Goal: Task Accomplishment & Management: Complete application form

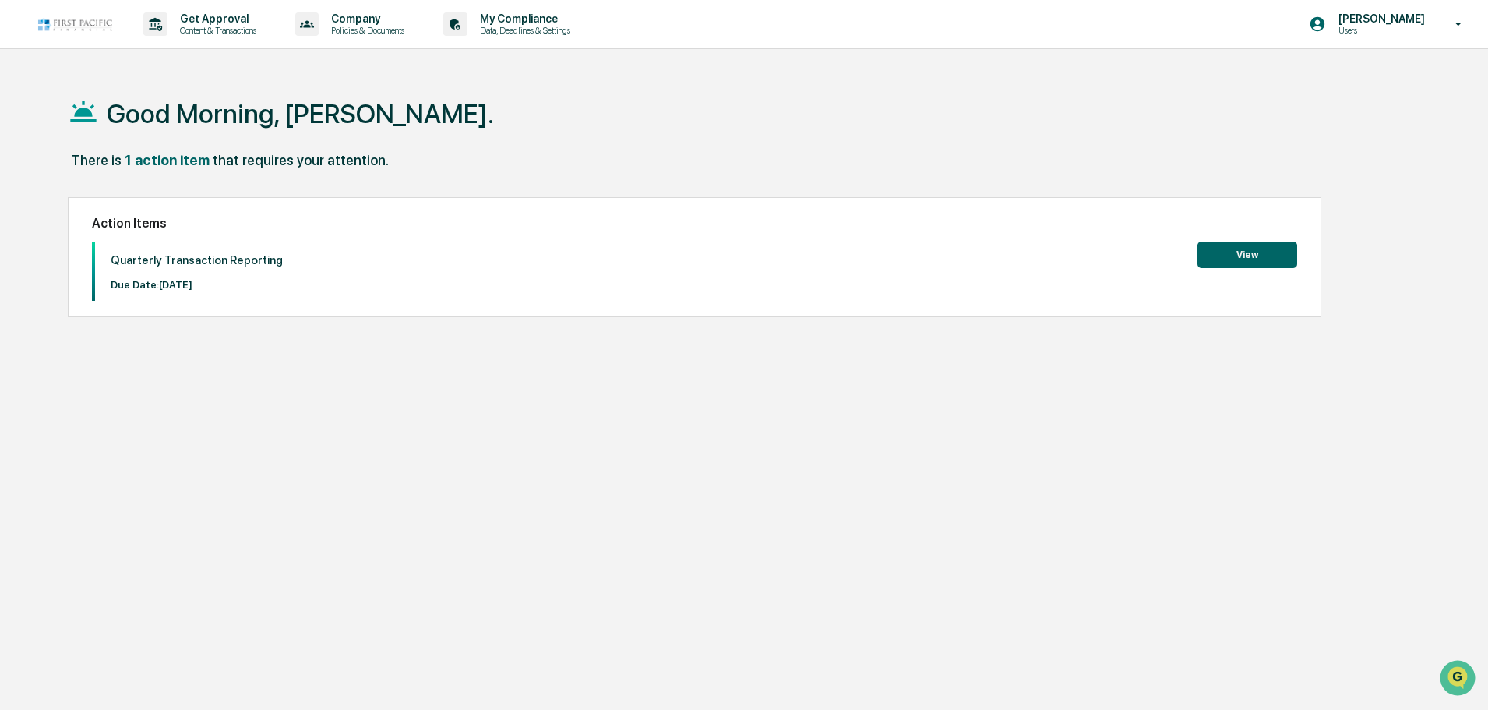
click at [1249, 260] on button "View" at bounding box center [1247, 254] width 100 height 26
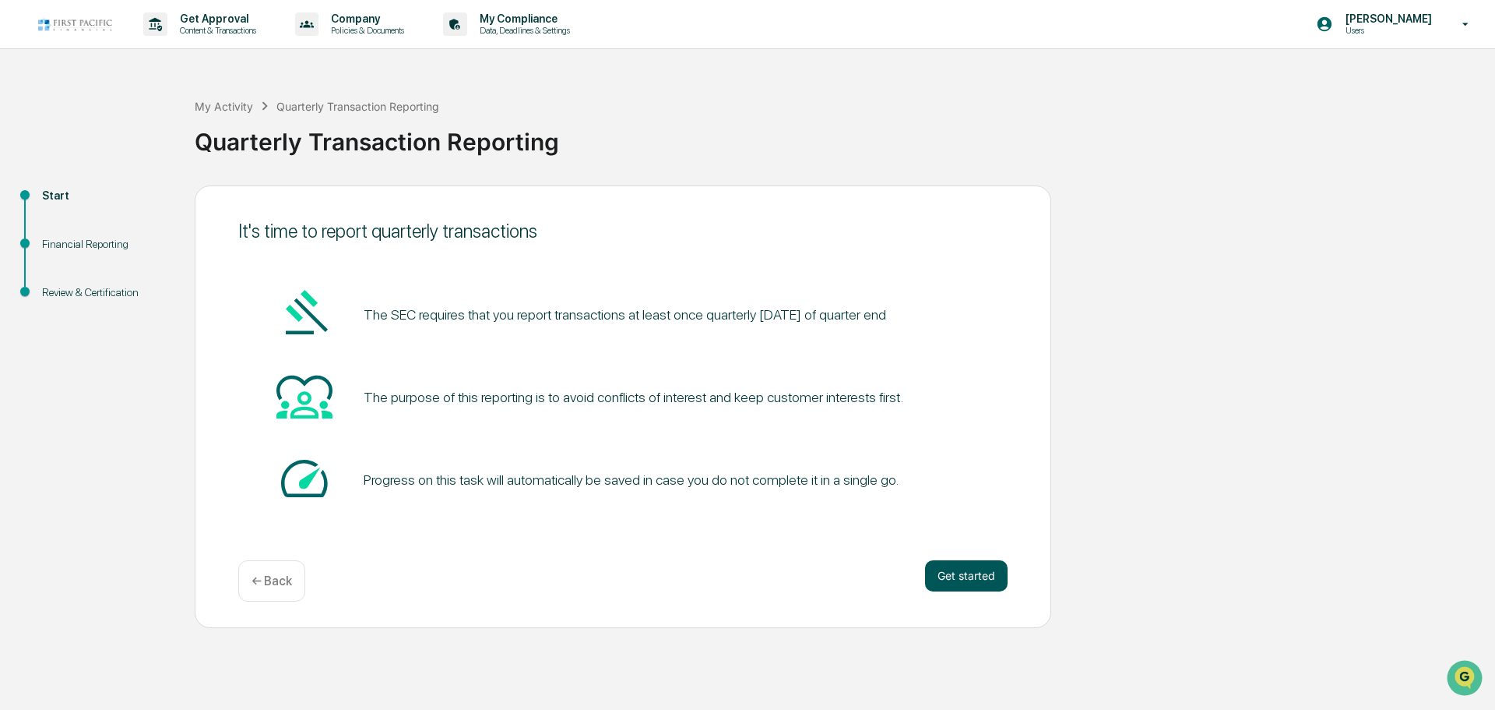
click at [970, 573] on button "Get started" at bounding box center [966, 575] width 83 height 31
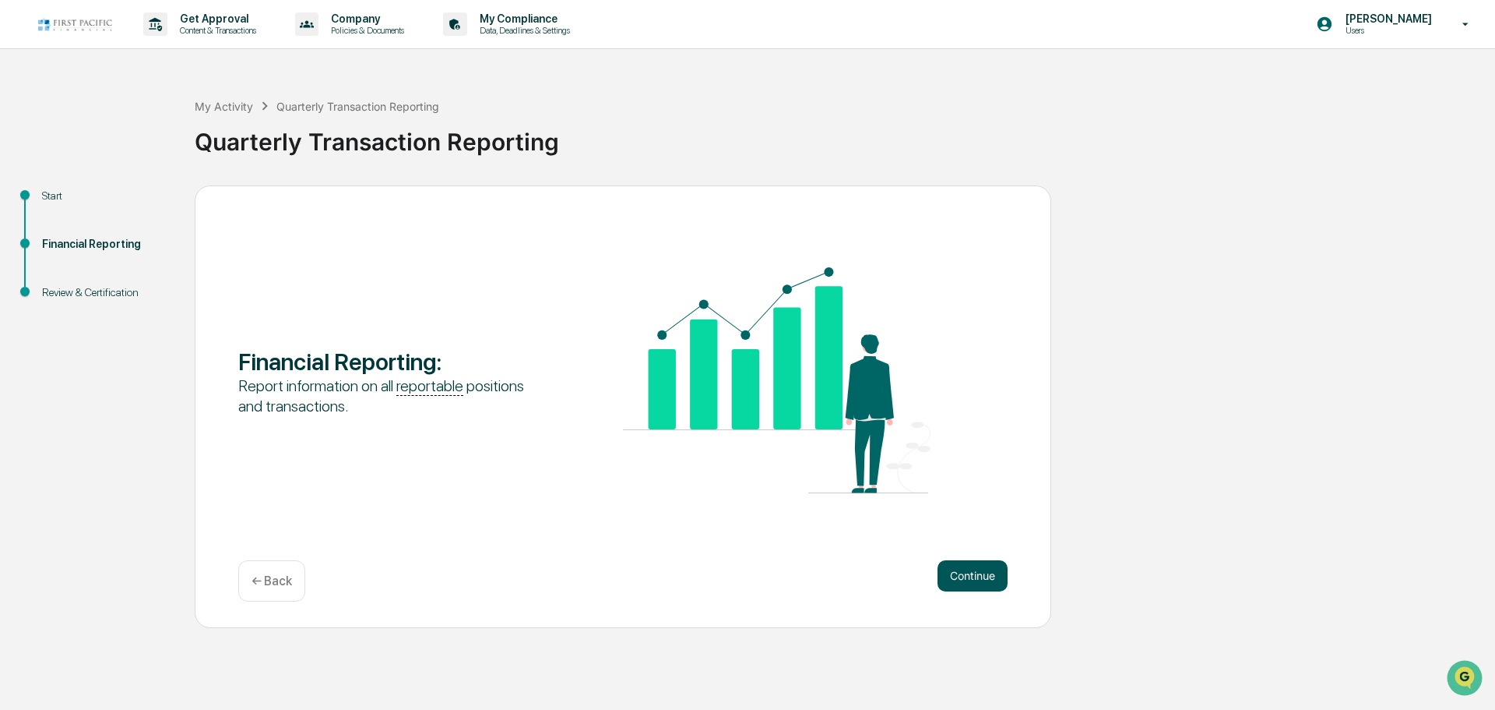
click at [972, 569] on button "Continue" at bounding box center [973, 575] width 70 height 31
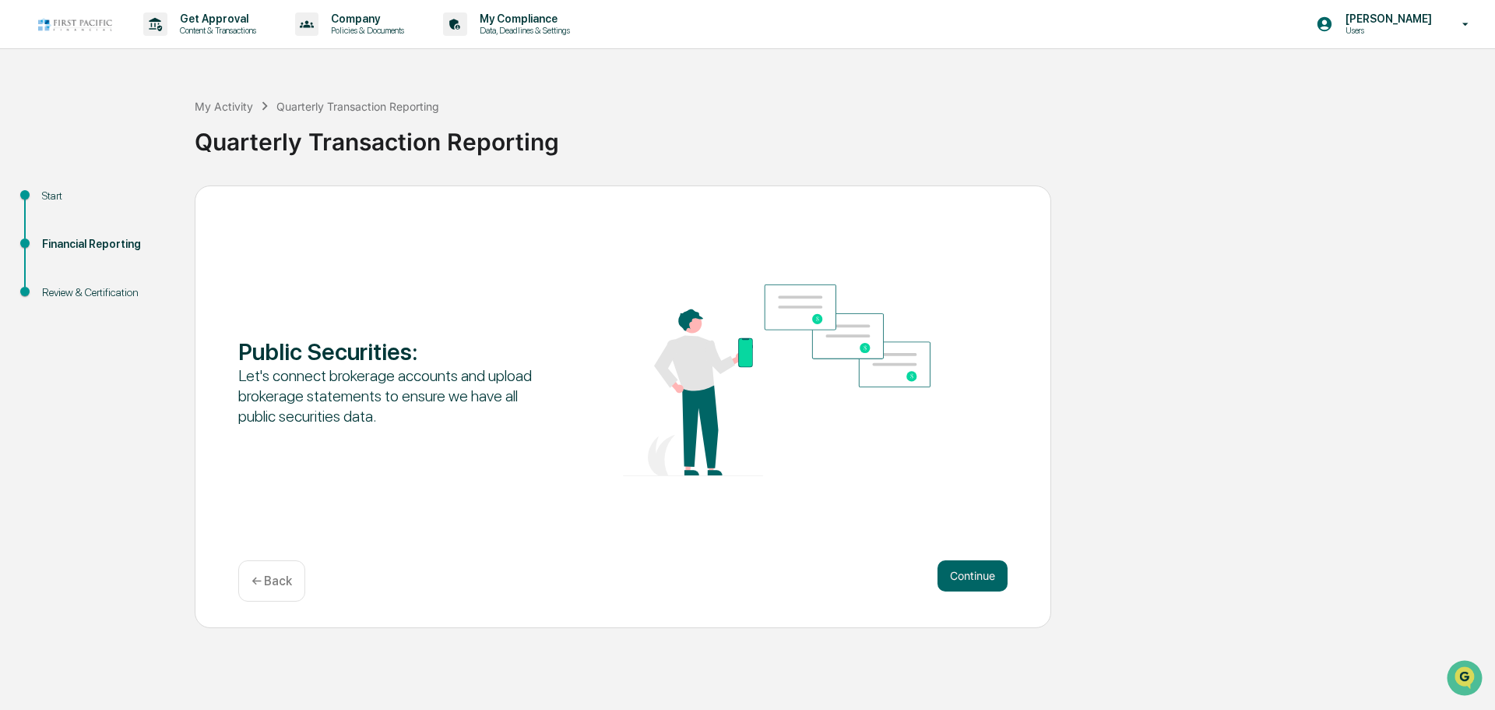
click at [972, 569] on button "Continue" at bounding box center [973, 575] width 70 height 31
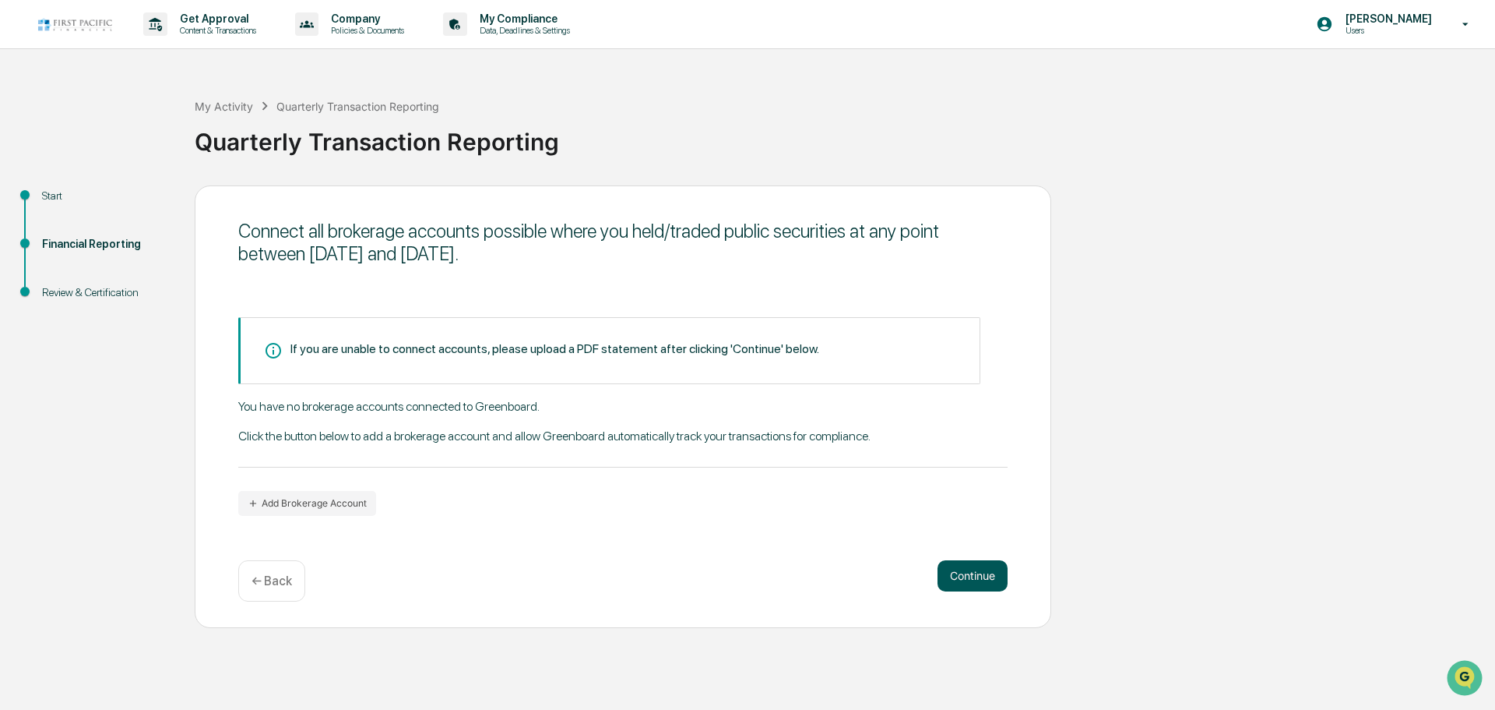
click at [974, 570] on button "Continue" at bounding box center [973, 575] width 70 height 31
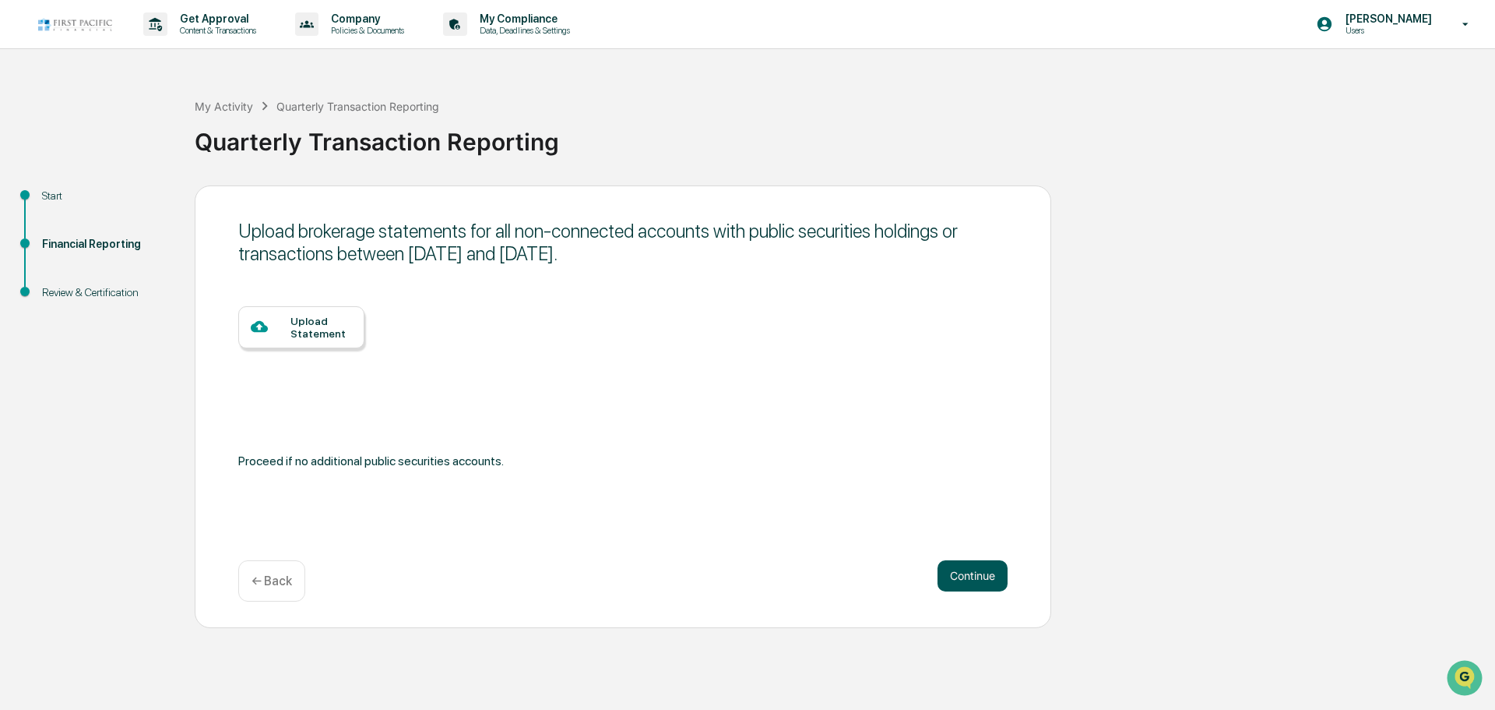
click at [975, 569] on button "Continue" at bounding box center [973, 575] width 70 height 31
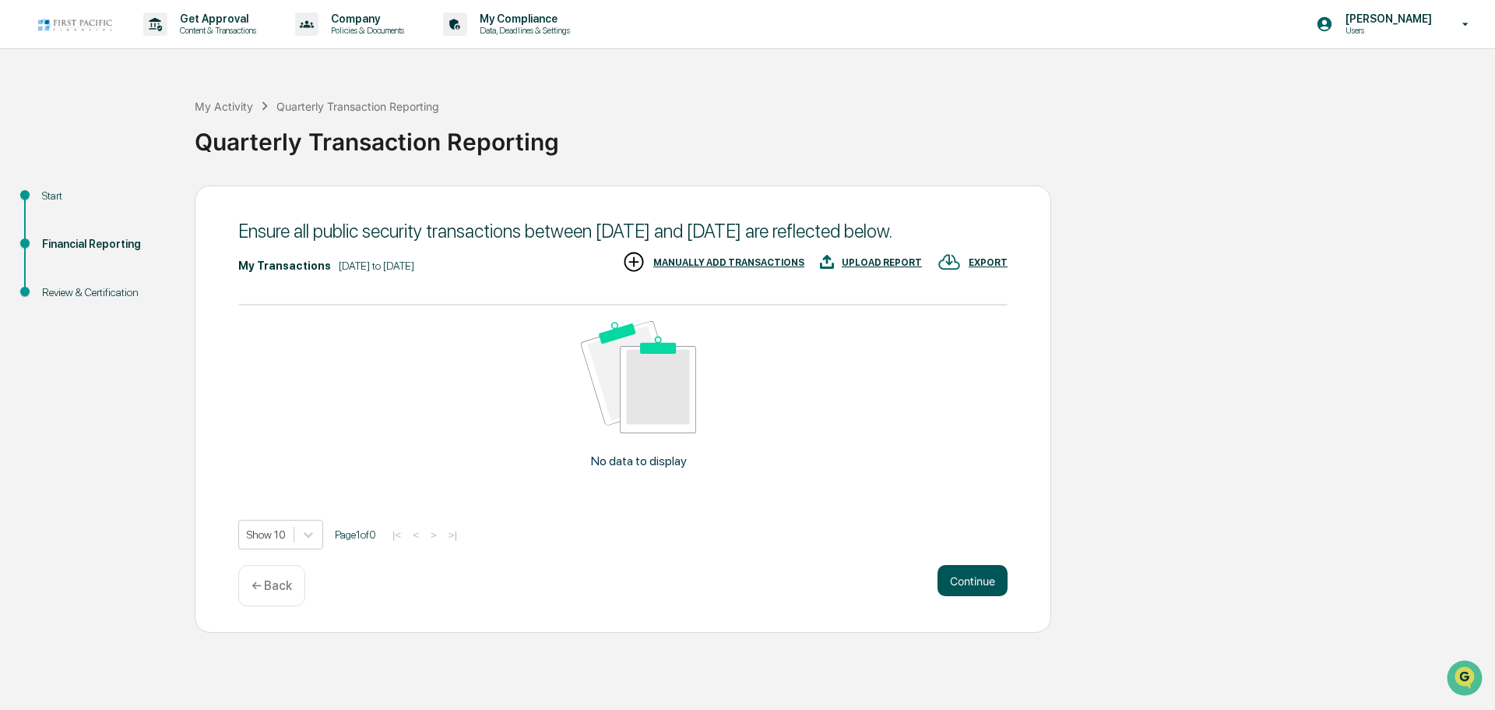
click at [965, 596] on button "Continue" at bounding box center [973, 580] width 70 height 31
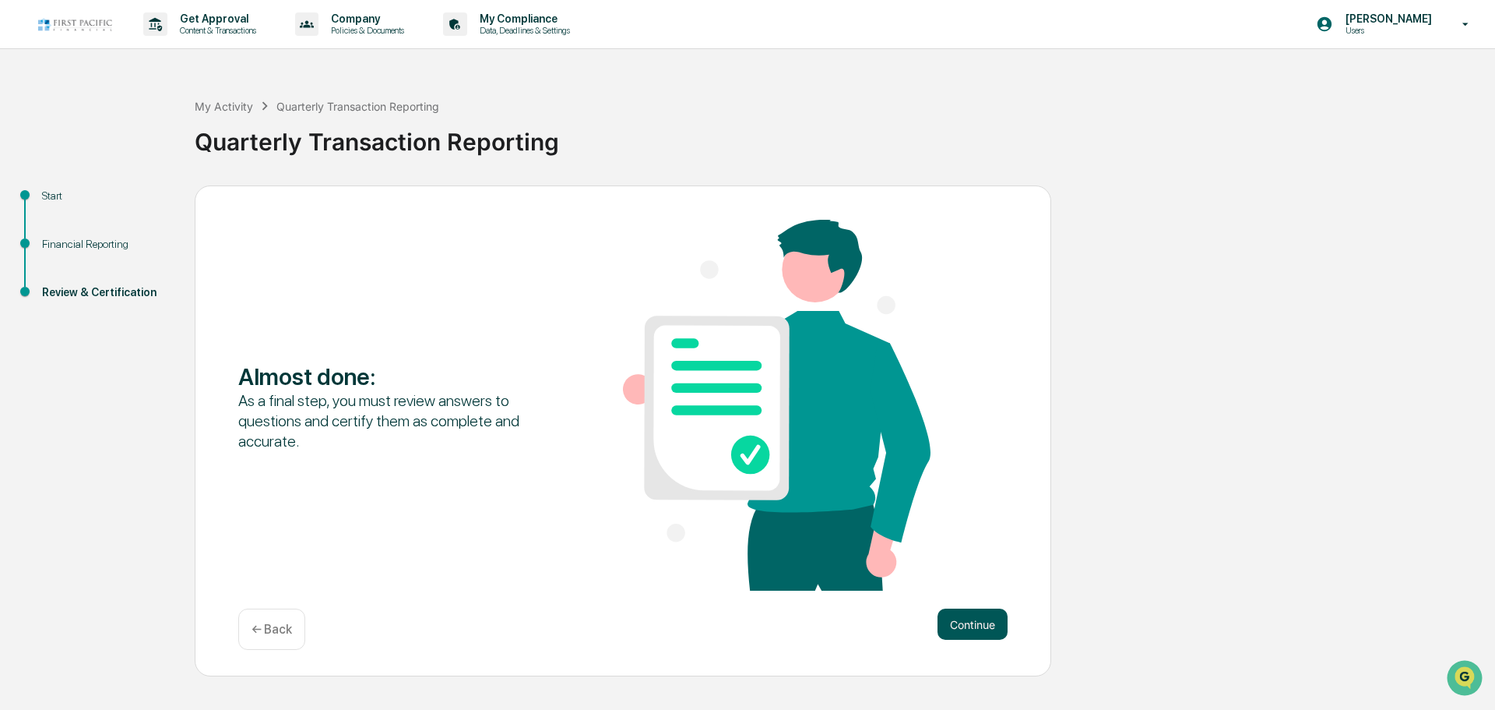
click at [992, 636] on button "Continue" at bounding box center [973, 623] width 70 height 31
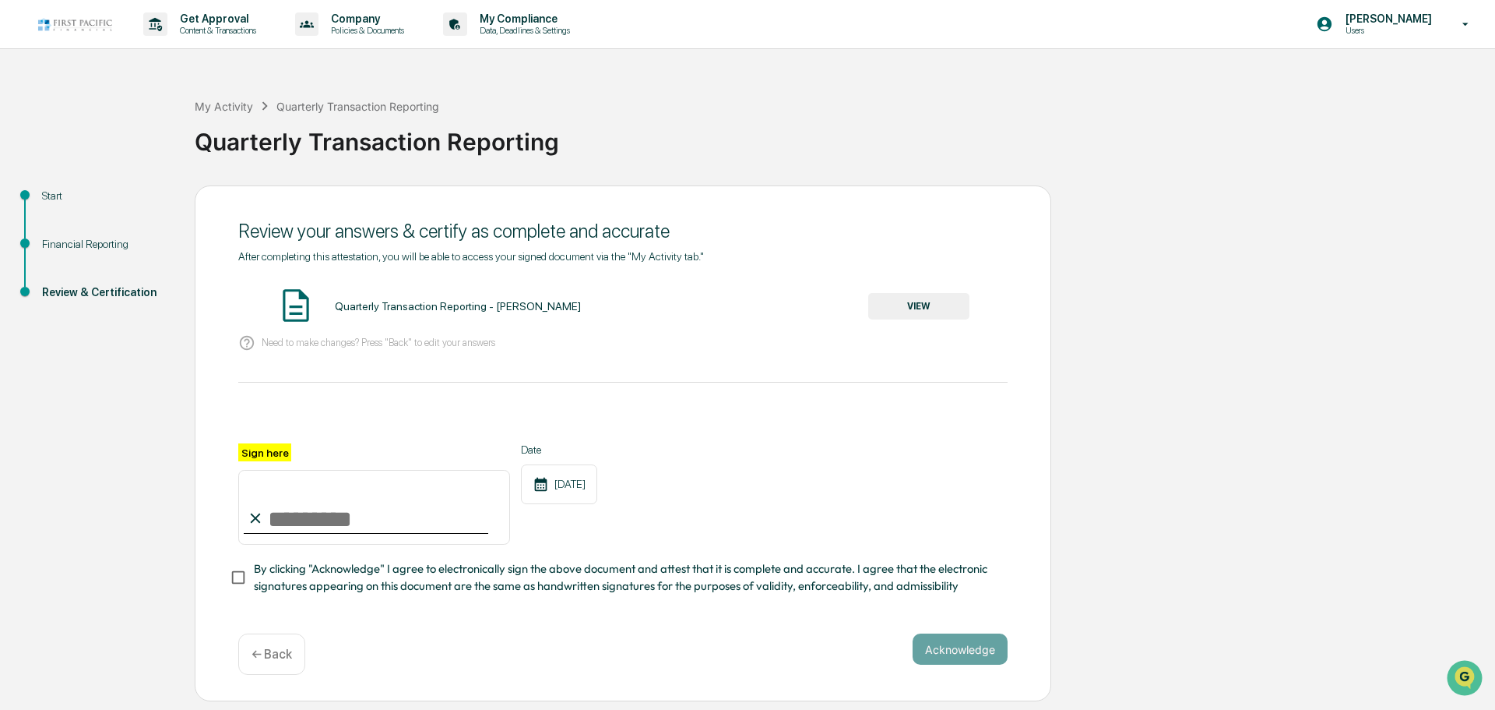
click at [276, 524] on input "Sign here" at bounding box center [374, 507] width 272 height 75
type input "**********"
click at [965, 659] on button "Acknowledge" at bounding box center [960, 648] width 95 height 31
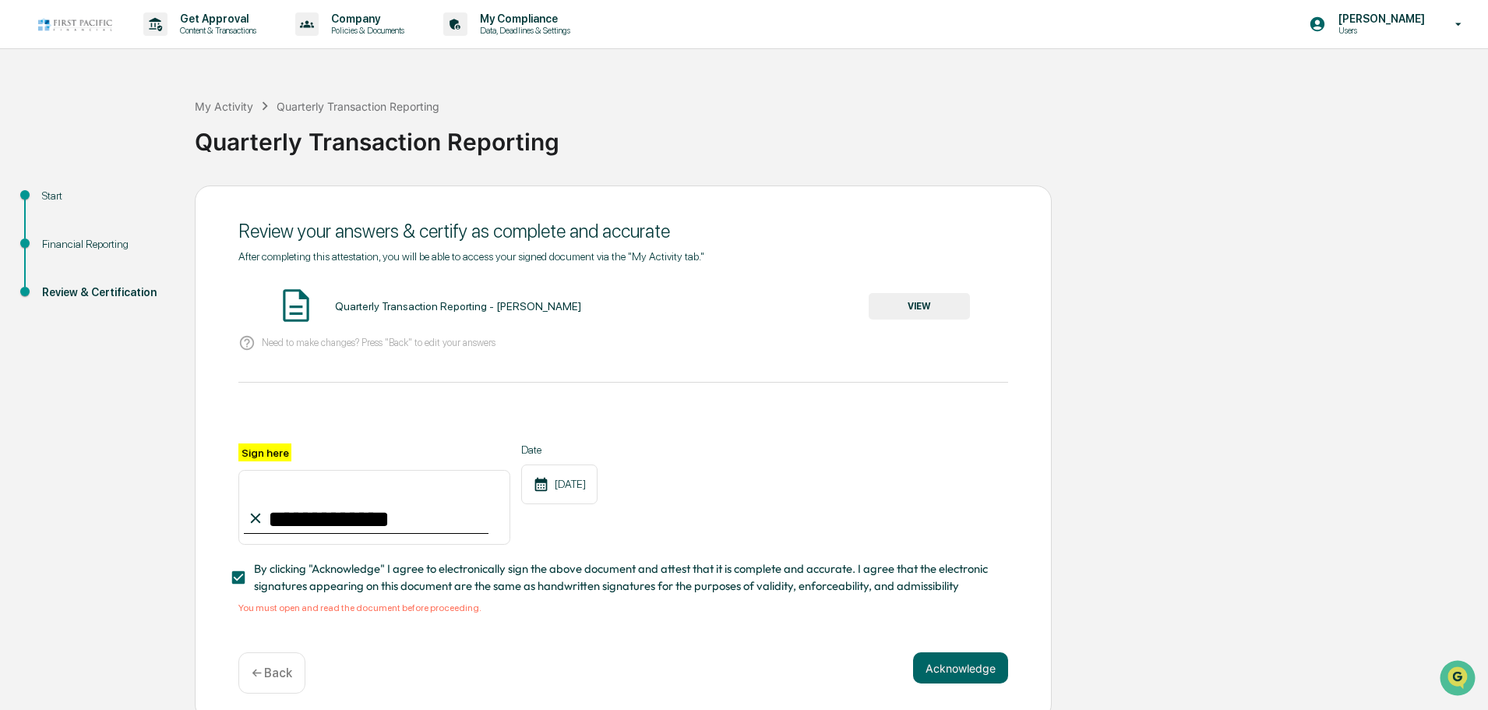
click at [923, 298] on button "VIEW" at bounding box center [918, 306] width 101 height 26
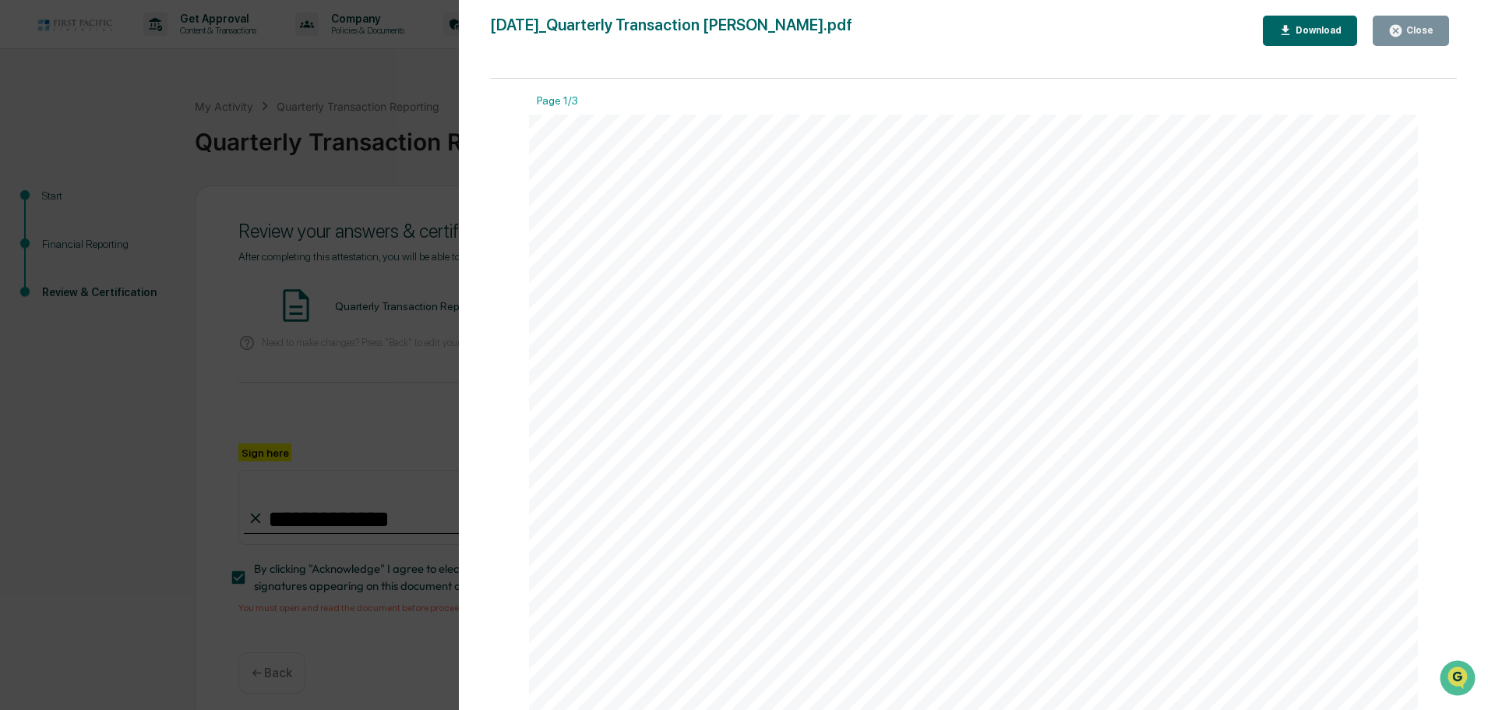
click at [1426, 23] on button "Close" at bounding box center [1410, 31] width 76 height 30
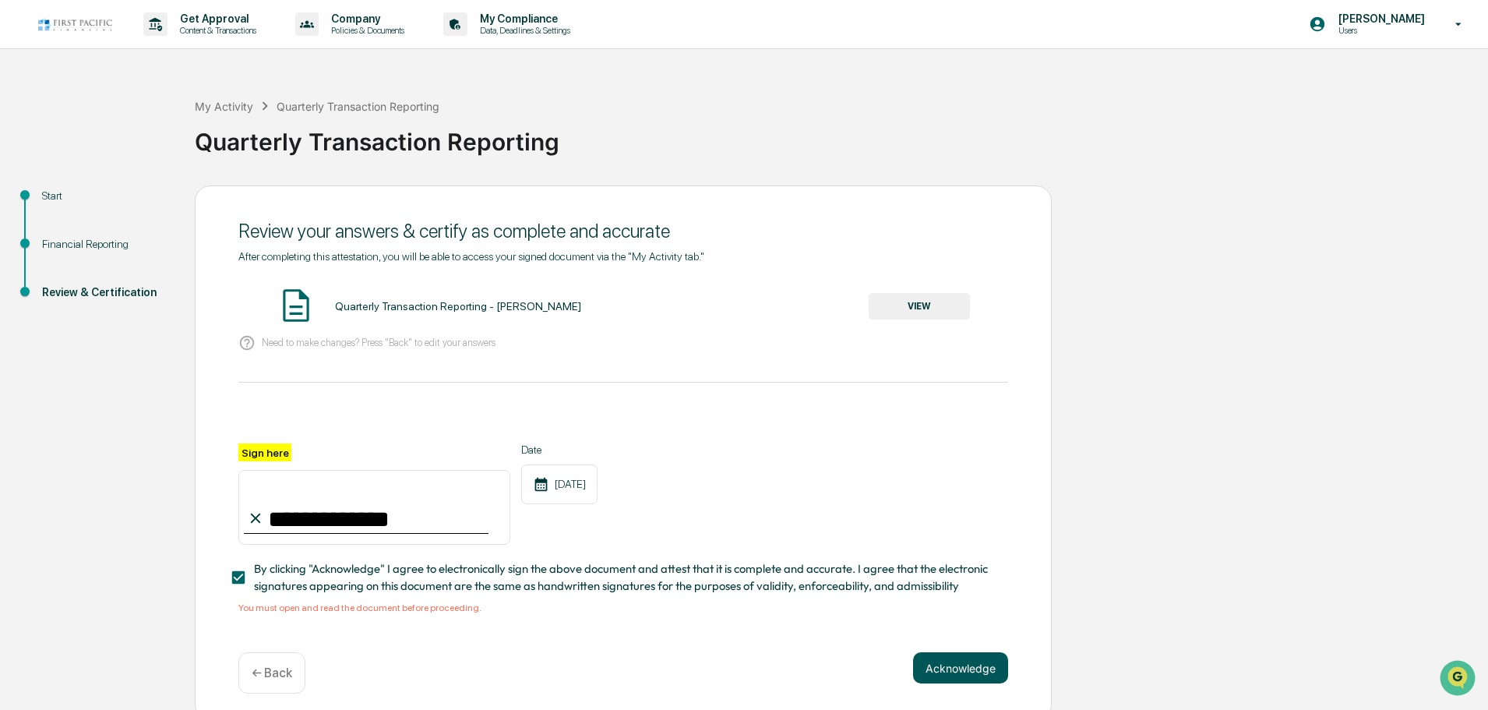
click at [958, 676] on button "Acknowledge" at bounding box center [960, 667] width 95 height 31
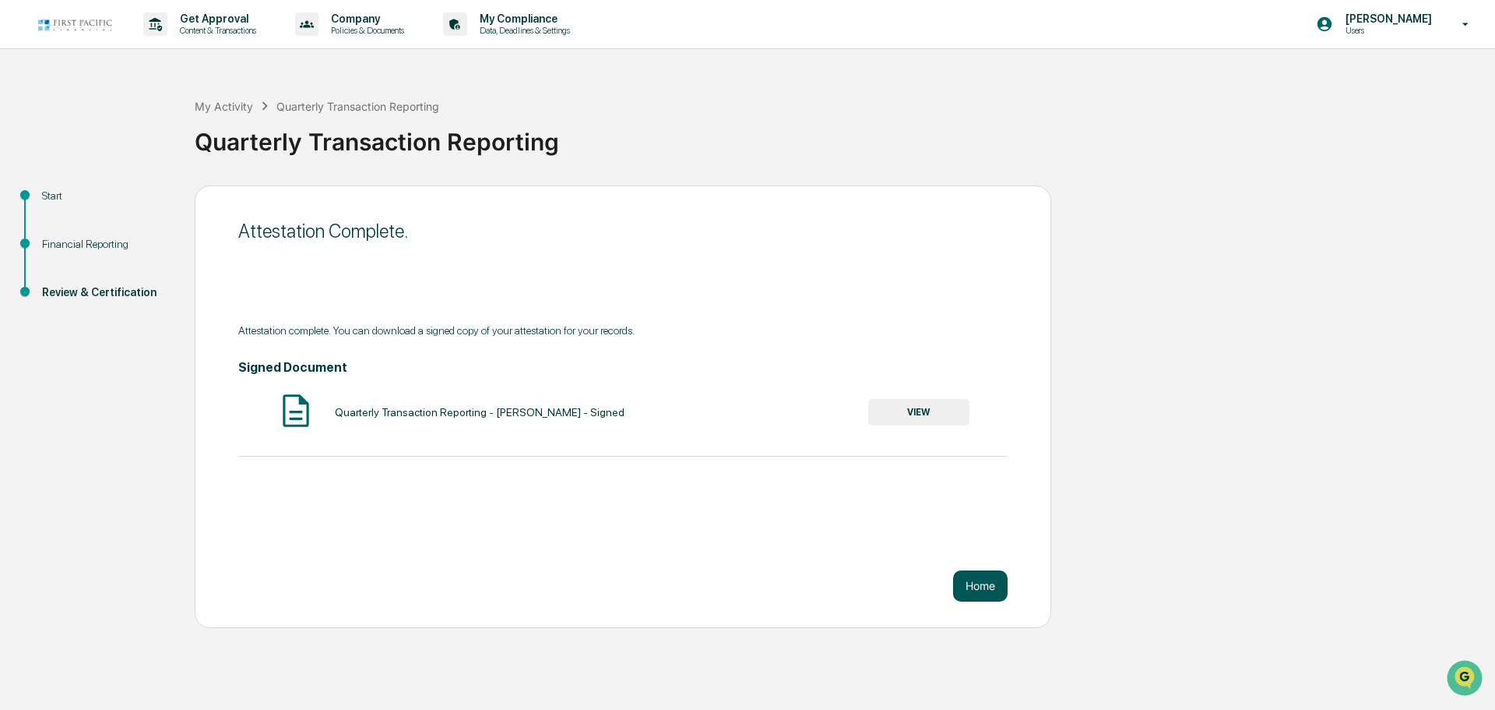
click at [972, 590] on button "Home" at bounding box center [980, 585] width 55 height 31
